Goal: Check status: Check status

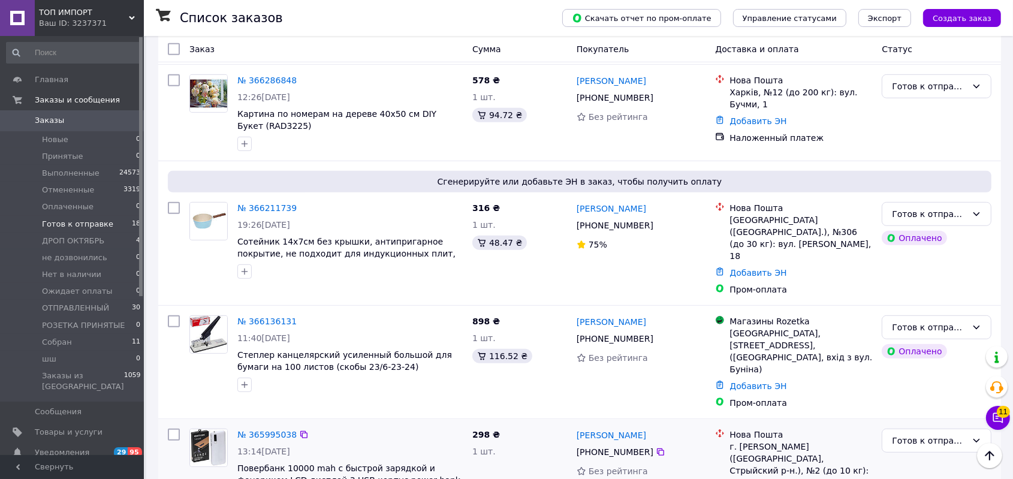
scroll to position [609, 0]
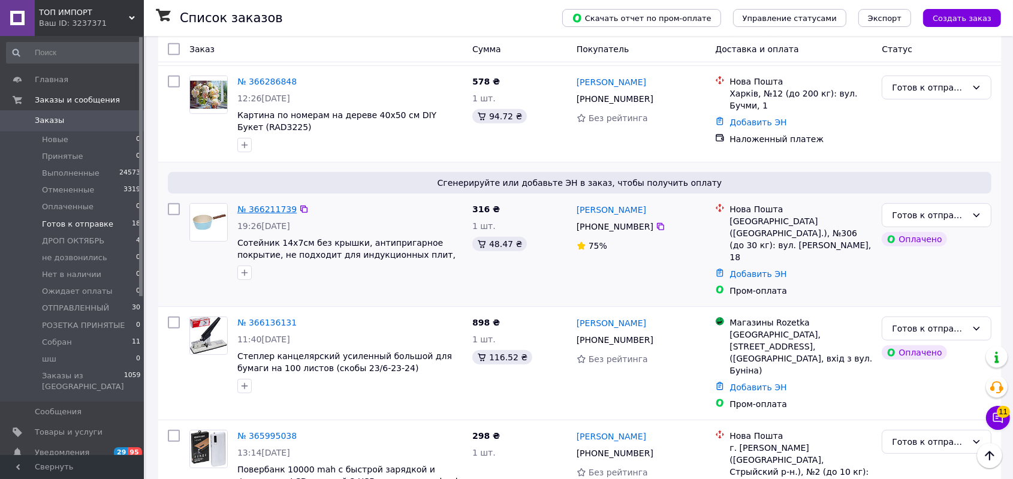
click at [283, 204] on link "№ 366211739" at bounding box center [266, 209] width 59 height 10
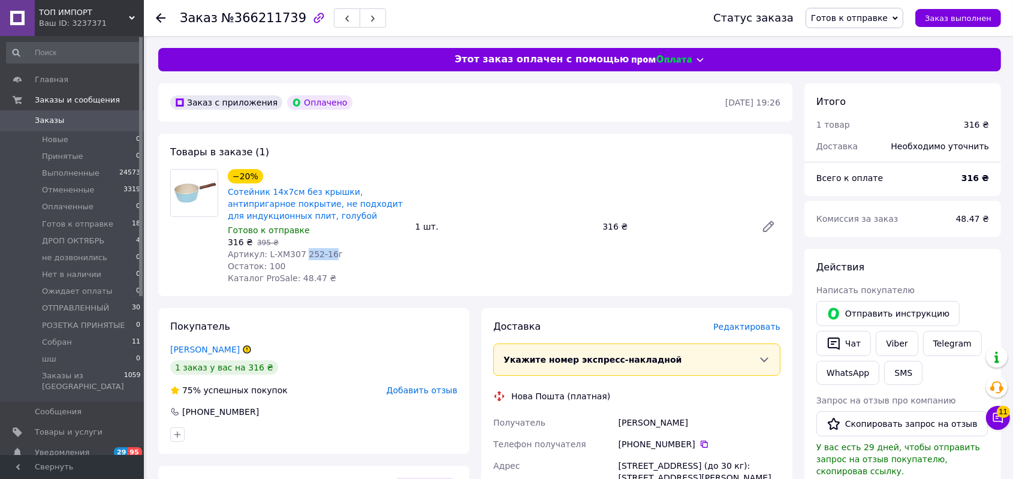
drag, startPoint x: 323, startPoint y: 251, endPoint x: 300, endPoint y: 256, distance: 23.9
click at [300, 256] on span "Артикул: L-XM307 252-16г" at bounding box center [285, 254] width 115 height 10
copy span "252-16"
click at [105, 225] on li "Готов к отправке 18" at bounding box center [74, 224] width 148 height 17
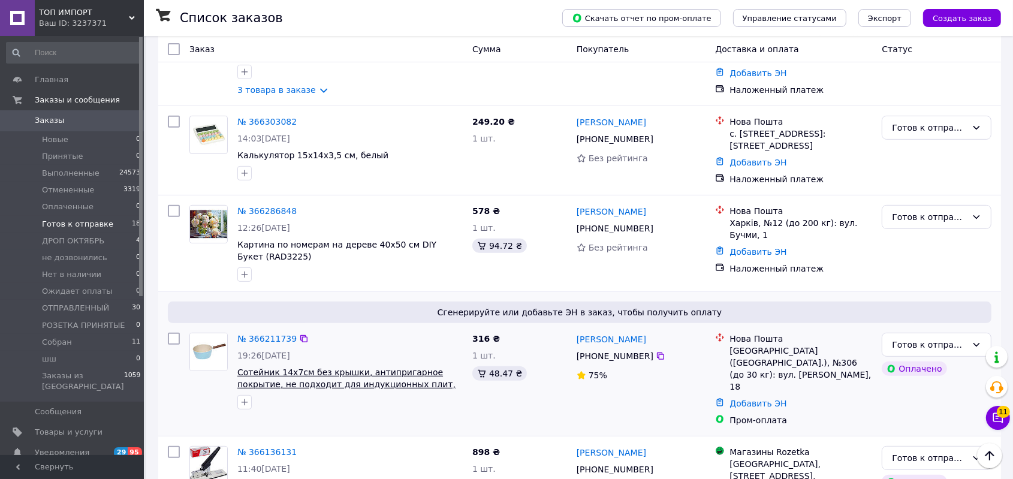
scroll to position [380, 0]
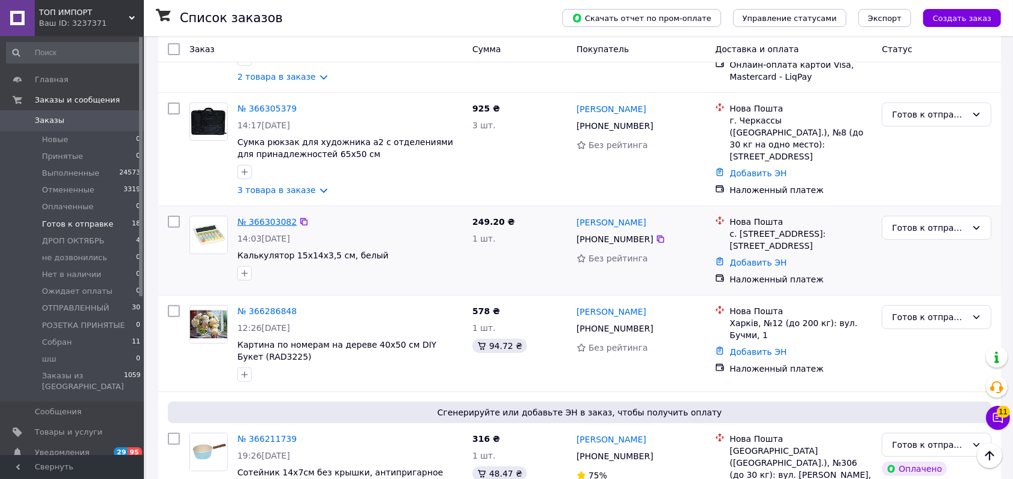
click at [245, 221] on link "№ 366303082" at bounding box center [266, 222] width 59 height 10
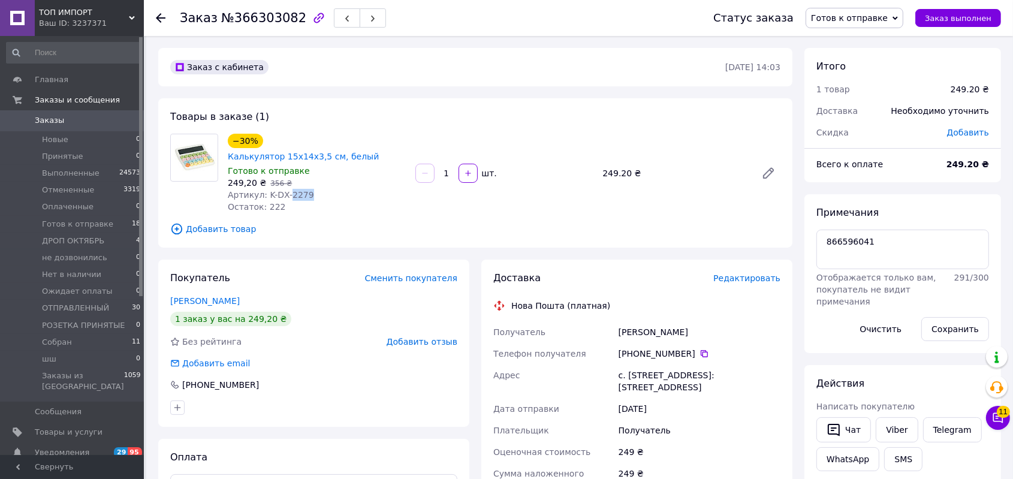
drag, startPoint x: 306, startPoint y: 177, endPoint x: 285, endPoint y: 180, distance: 20.7
click at [285, 189] on div "Артикул: K-DX-2279" at bounding box center [317, 195] width 178 height 12
copy span "2279"
click at [74, 225] on span "Готов к отправке" at bounding box center [77, 224] width 71 height 11
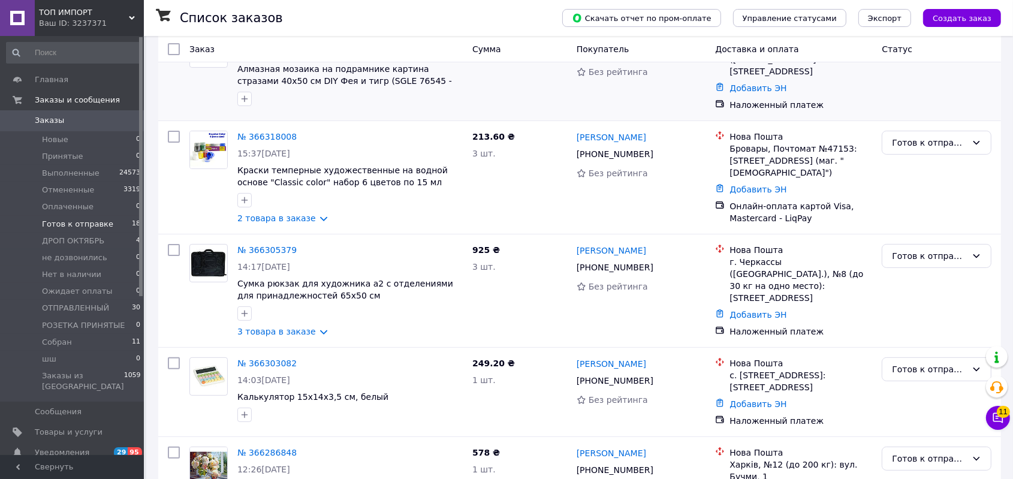
scroll to position [240, 0]
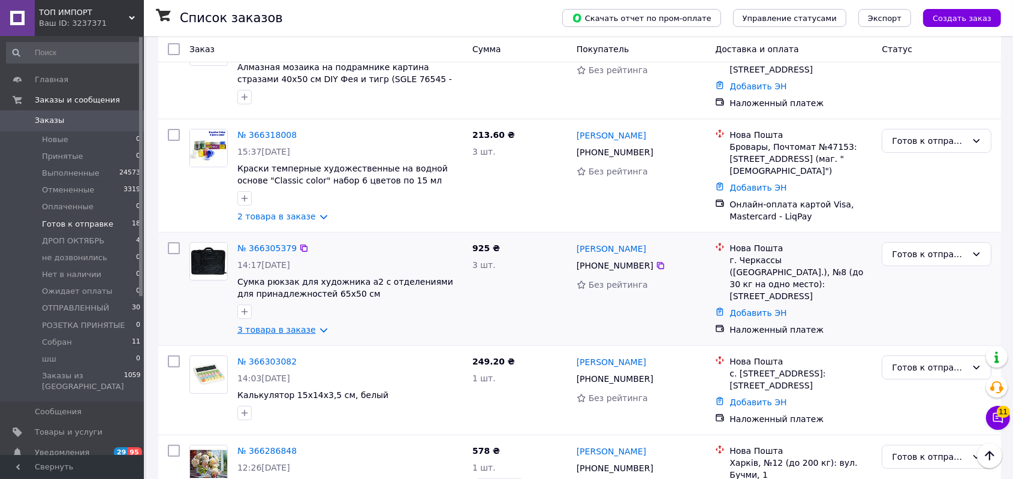
click at [269, 325] on link "3 товара в заказе" at bounding box center [276, 330] width 79 height 10
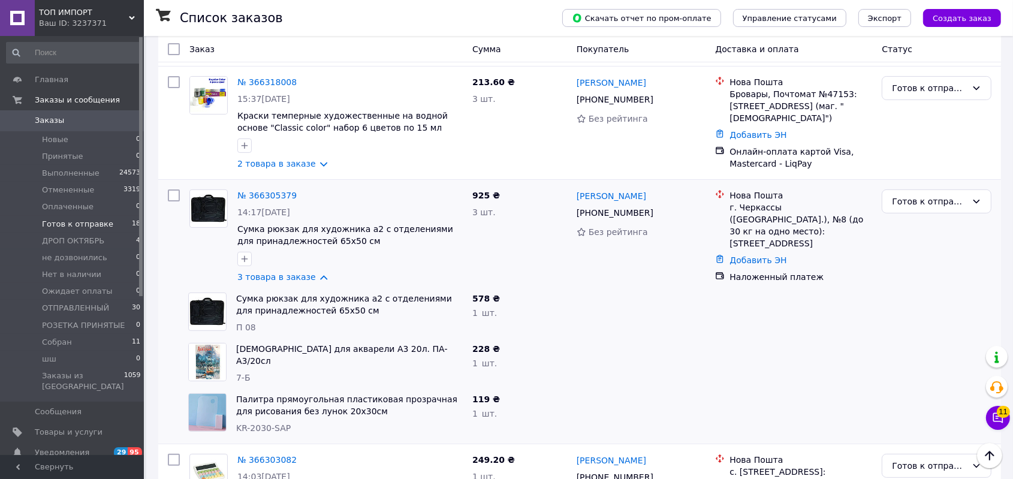
scroll to position [279, 0]
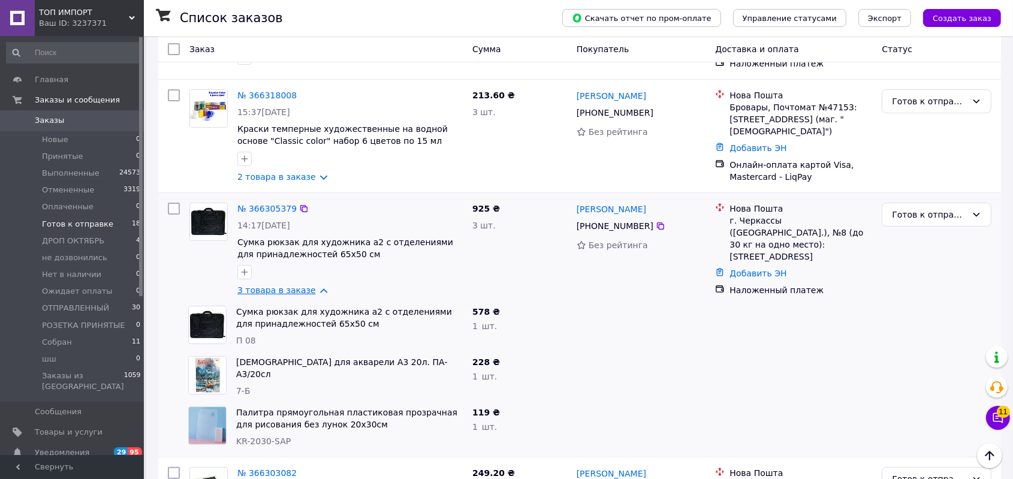
click at [278, 285] on link "3 товара в заказе" at bounding box center [276, 290] width 79 height 10
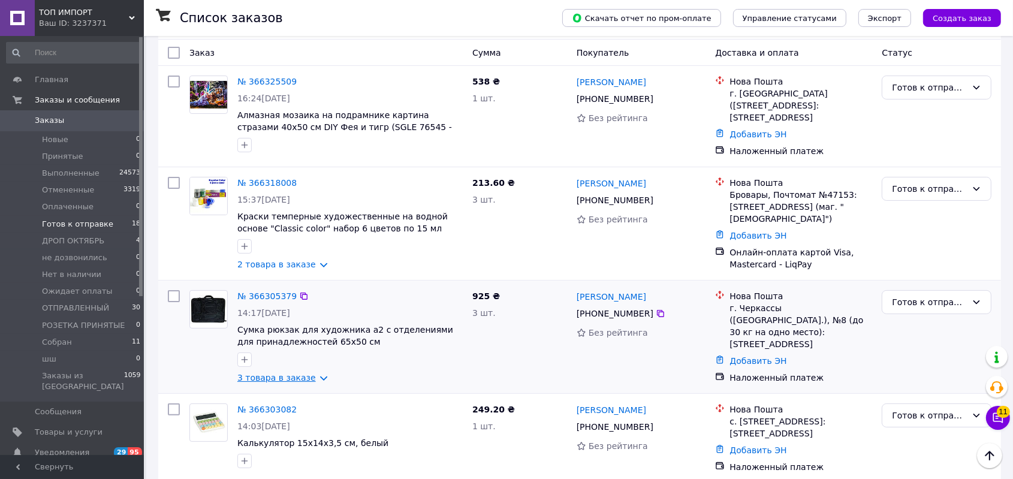
scroll to position [180, 0]
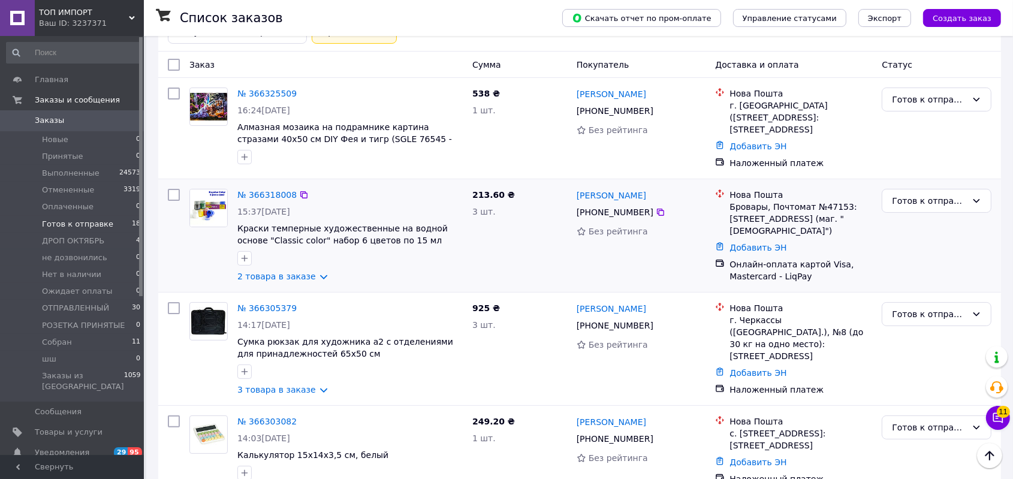
click at [278, 279] on div "№ 366318008 15:37[DATE] Краски темперные художественные на водной основе "Class…" at bounding box center [350, 235] width 235 height 103
click at [277, 273] on link "2 товара в заказе" at bounding box center [276, 277] width 79 height 10
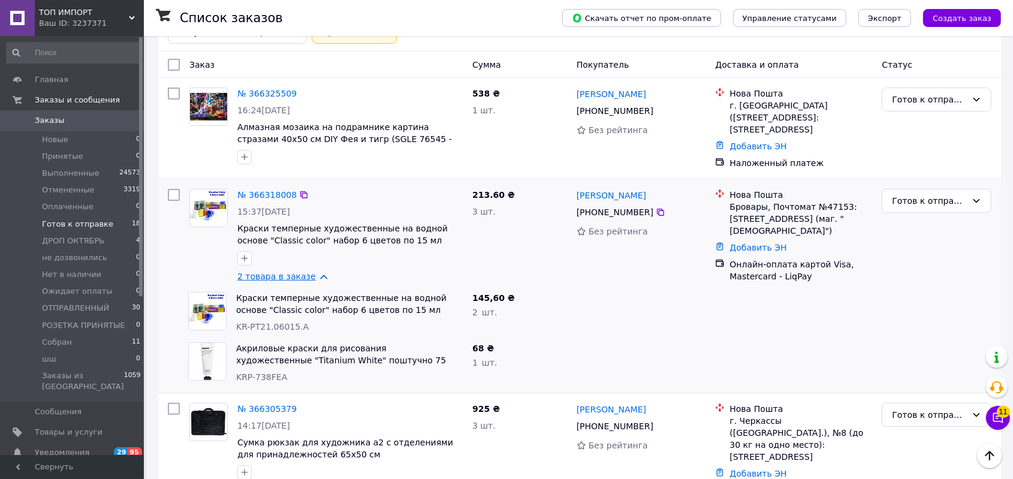
click at [277, 273] on link "2 товара в заказе" at bounding box center [276, 277] width 79 height 10
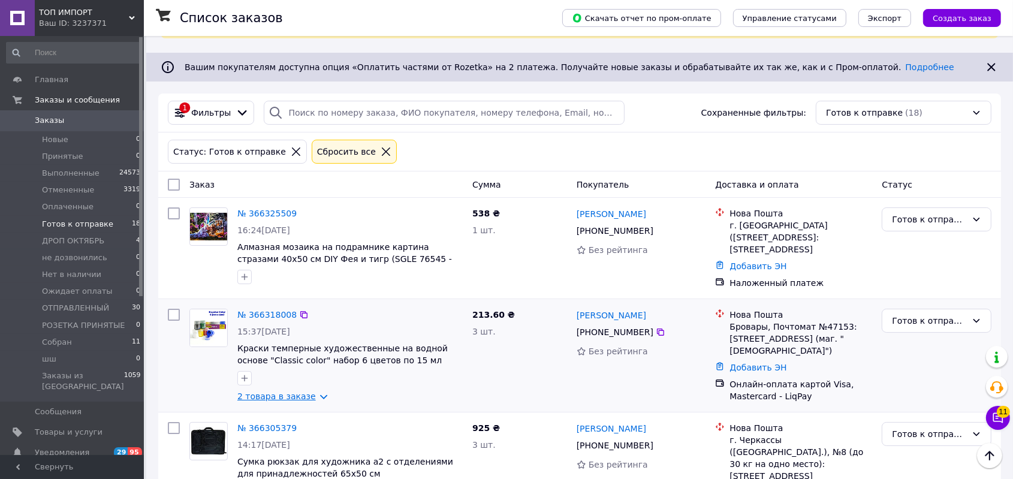
scroll to position [60, 0]
click at [357, 258] on span "Алмазная мозаика на подрамнике картина стразами 40х50 см DIY Фея и тигр (SGLE 7…" at bounding box center [344, 259] width 215 height 34
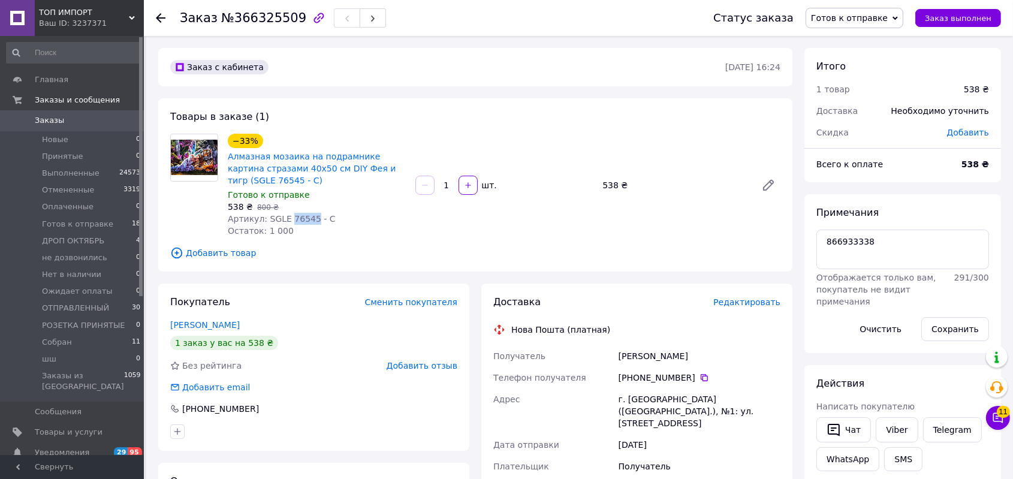
drag, startPoint x: 306, startPoint y: 219, endPoint x: 285, endPoint y: 218, distance: 20.4
click at [285, 218] on span "Артикул: SGLE 76545 - C" at bounding box center [282, 219] width 108 height 10
copy span "76545"
click at [104, 222] on li "Готов к отправке 18" at bounding box center [74, 224] width 148 height 17
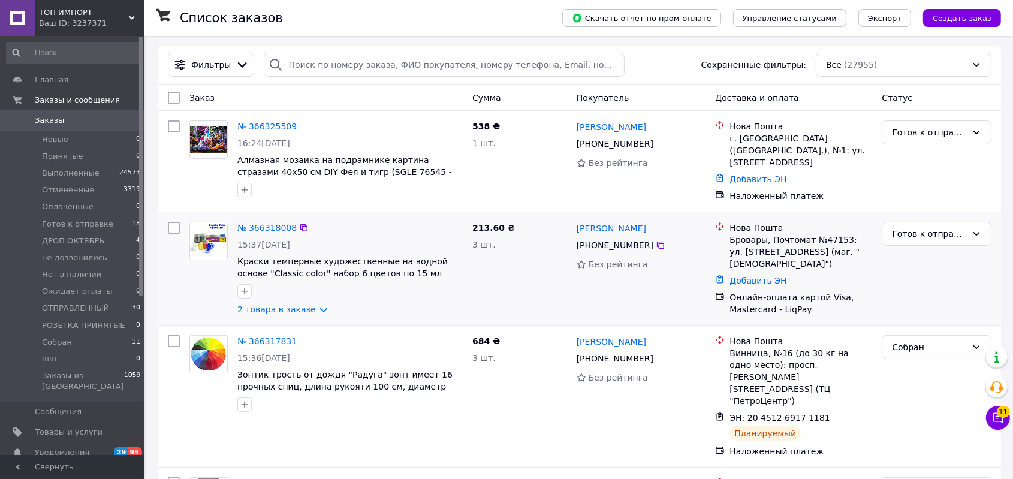
scroll to position [140, 0]
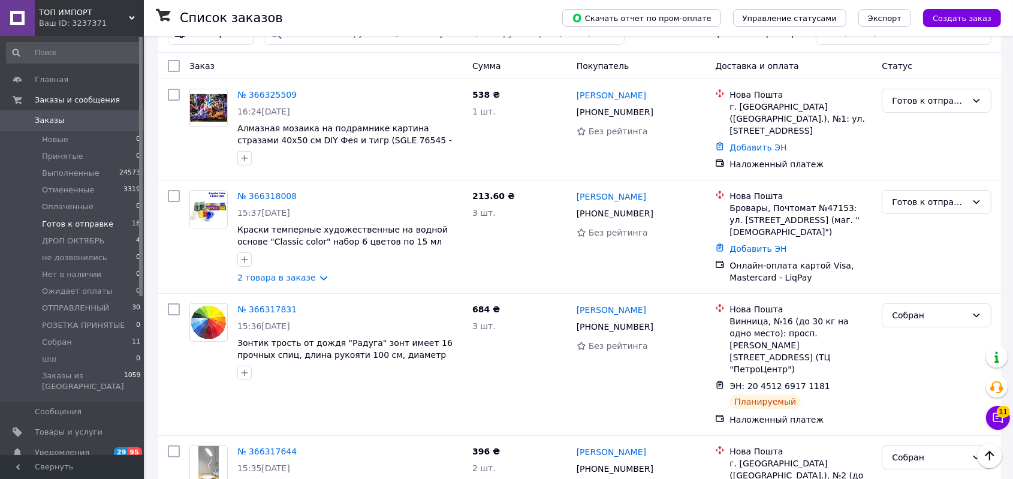
click at [88, 225] on span "Готов к отправке" at bounding box center [77, 224] width 71 height 11
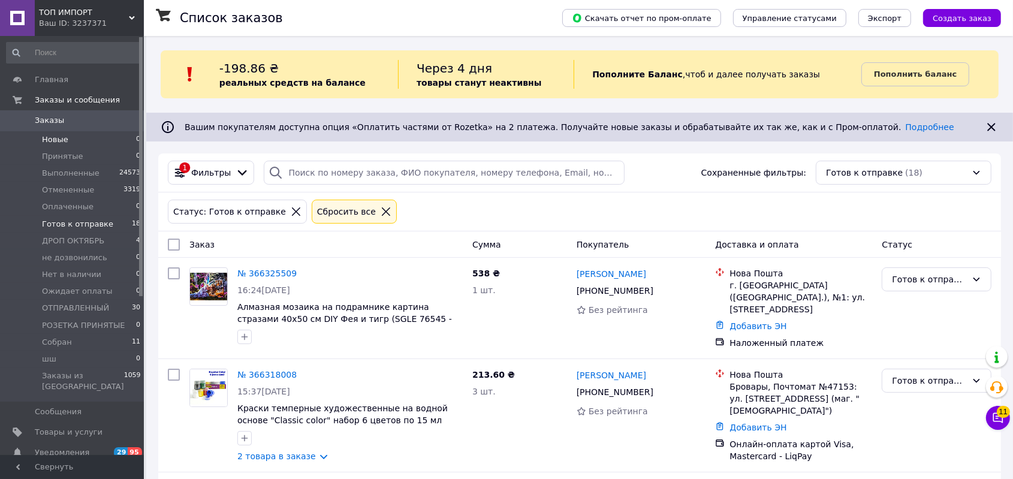
click at [51, 137] on span "Новые" at bounding box center [55, 139] width 26 height 11
